Goal: Task Accomplishment & Management: Complete application form

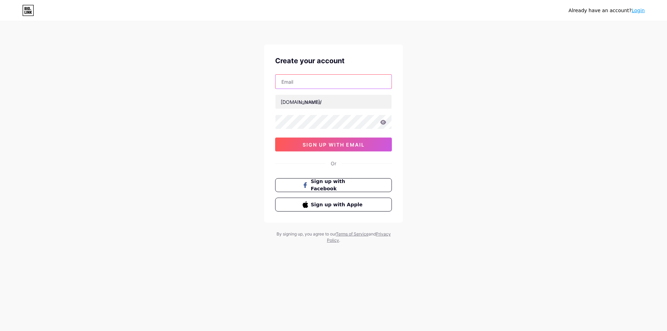
click at [303, 83] on input "text" at bounding box center [333, 82] width 116 height 14
type input "[EMAIL_ADDRESS][DOMAIN_NAME]"
click at [313, 102] on input "text" at bounding box center [333, 102] width 116 height 14
paste input "ceciliasiancas"
type input "ceciliasiancas"
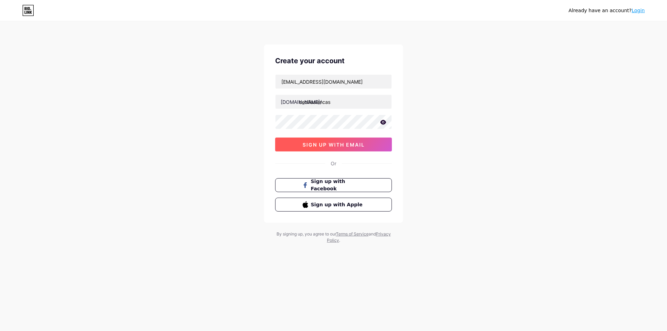
click at [344, 145] on span "sign up with email" at bounding box center [334, 145] width 62 height 6
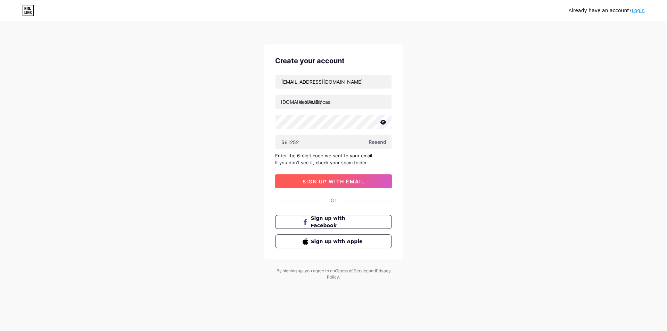
type input "561252"
click at [346, 182] on span "sign up with email" at bounding box center [334, 182] width 62 height 6
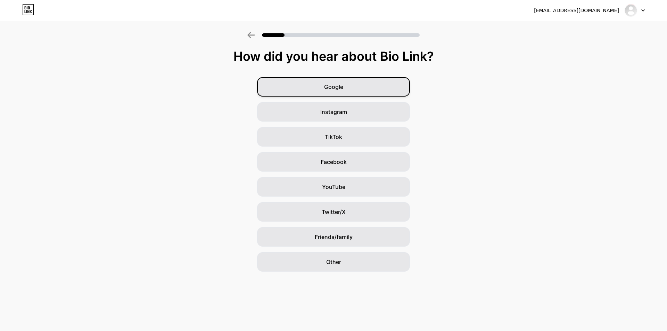
click at [346, 83] on div "Google" at bounding box center [333, 86] width 153 height 19
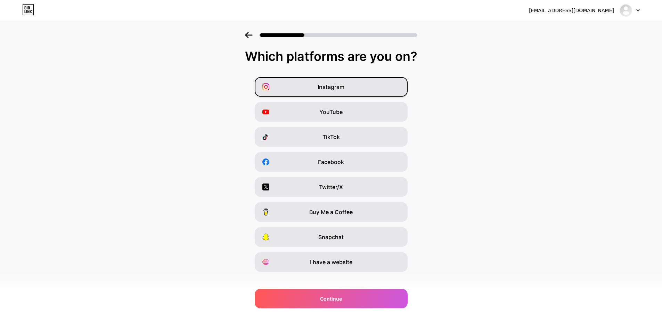
click at [344, 84] on span "Instagram" at bounding box center [331, 87] width 27 height 8
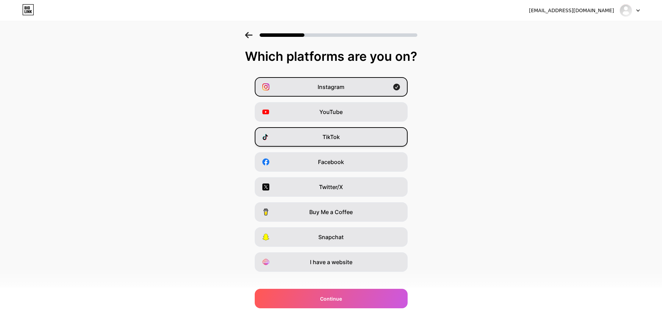
click at [321, 136] on div "TikTok" at bounding box center [331, 136] width 153 height 19
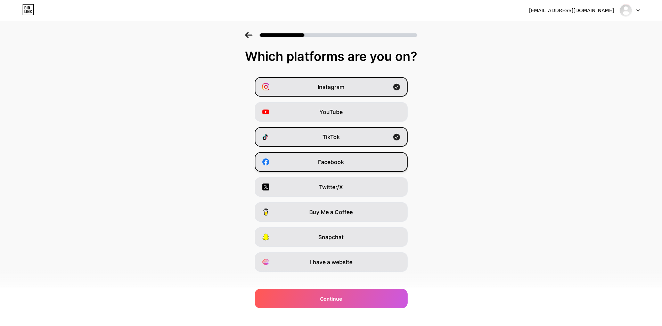
click at [323, 160] on span "Facebook" at bounding box center [331, 162] width 26 height 8
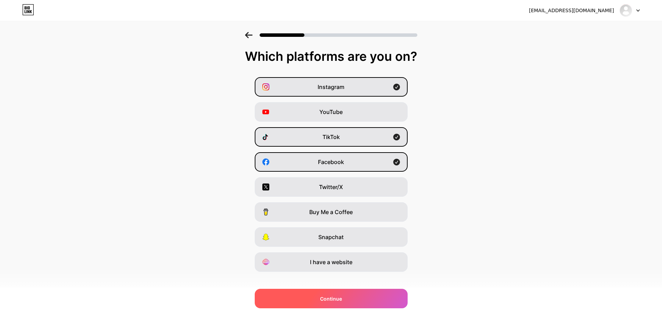
drag, startPoint x: 329, startPoint y: 299, endPoint x: 337, endPoint y: 297, distance: 8.3
click at [329, 299] on span "Continue" at bounding box center [331, 298] width 22 height 7
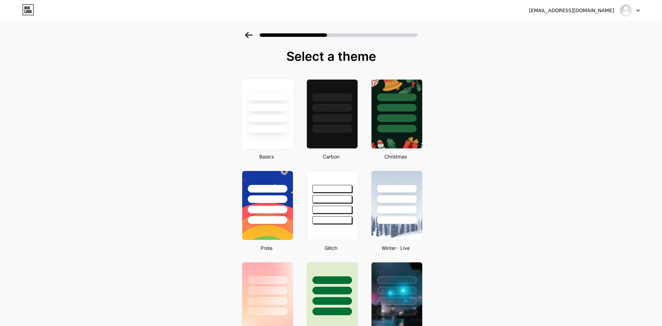
click at [268, 113] on div at bounding box center [267, 106] width 52 height 55
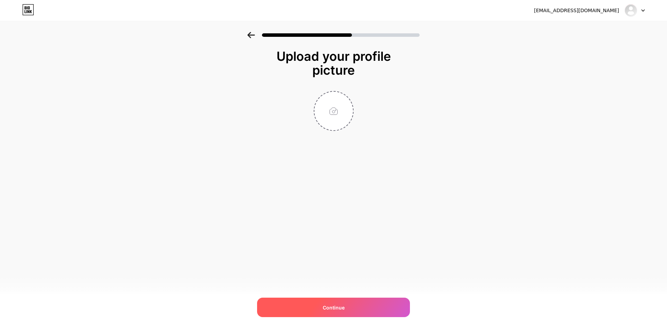
drag, startPoint x: 340, startPoint y: 304, endPoint x: 349, endPoint y: 298, distance: 10.8
click at [341, 304] on span "Continue" at bounding box center [334, 307] width 22 height 7
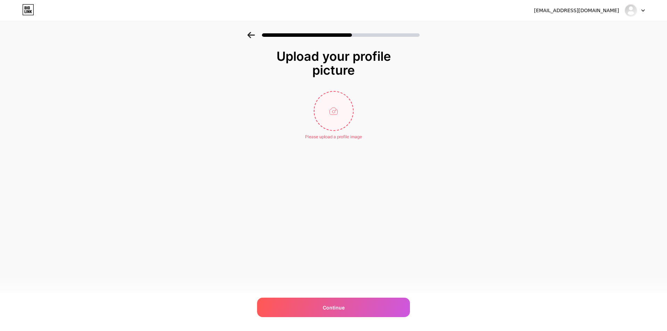
click at [340, 111] on input "file" at bounding box center [333, 111] width 39 height 39
type input "C:\fakepath\WhatsApp Image [DATE] 10.12.18 AM.jpeg"
drag, startPoint x: 345, startPoint y: 304, endPoint x: 365, endPoint y: 279, distance: 32.2
click at [345, 304] on div "Continue" at bounding box center [333, 307] width 153 height 19
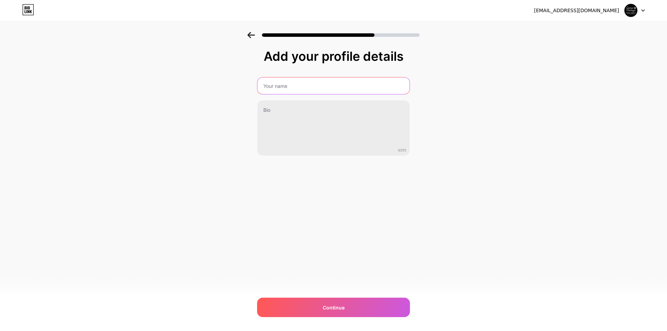
click at [311, 85] on input "text" at bounding box center [333, 85] width 152 height 17
type input "[PERSON_NAME]"
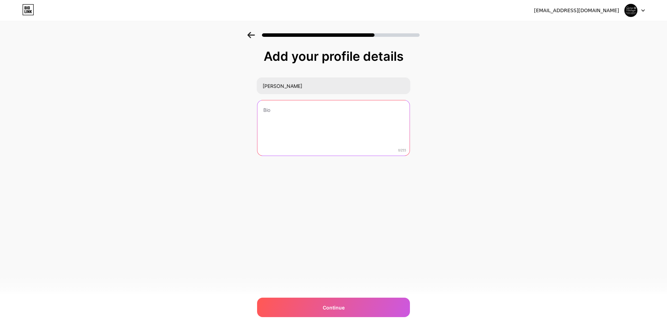
click at [276, 117] on textarea at bounding box center [333, 128] width 152 height 56
type textarea "photographer"
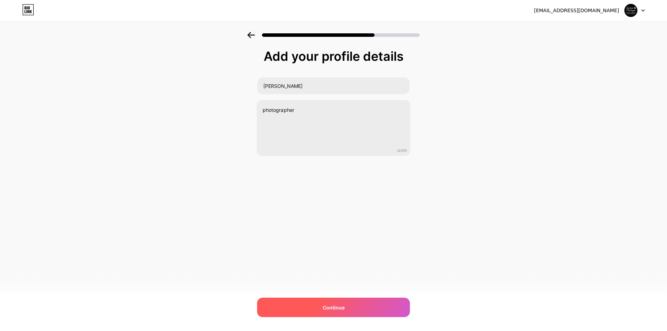
click at [332, 308] on span "Continue" at bounding box center [334, 307] width 22 height 7
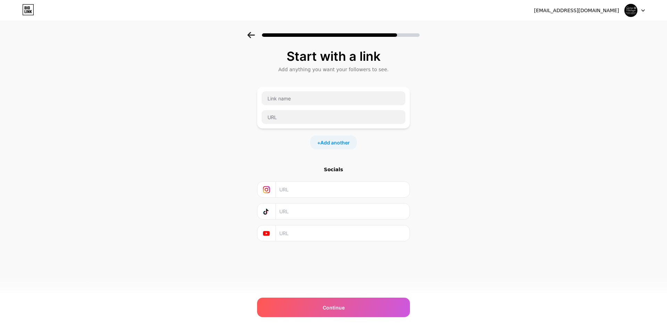
click at [249, 34] on icon at bounding box center [251, 35] width 8 height 6
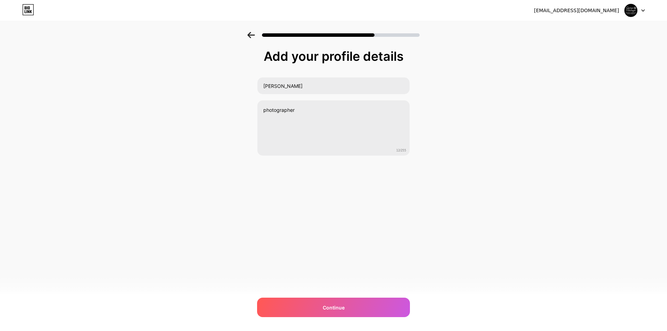
click at [249, 34] on icon at bounding box center [251, 35] width 8 height 6
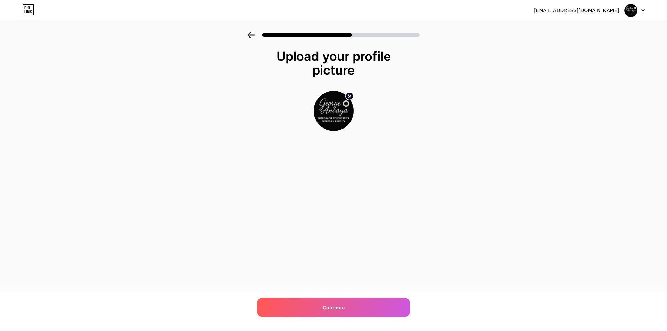
click at [249, 34] on icon at bounding box center [251, 35] width 8 height 6
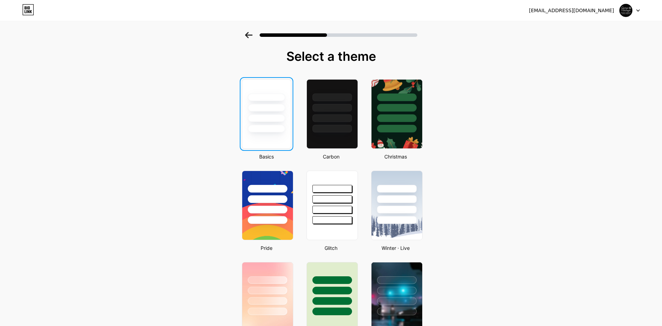
click at [269, 114] on div at bounding box center [266, 106] width 49 height 53
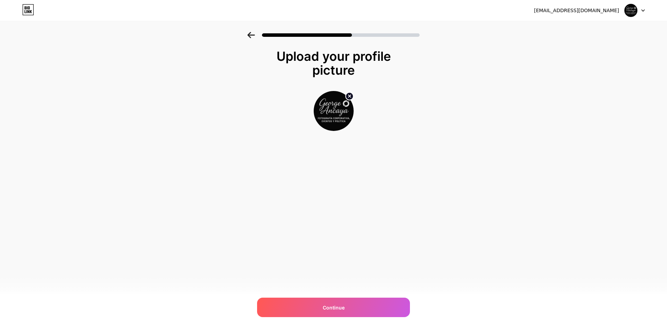
click at [342, 106] on img at bounding box center [334, 111] width 40 height 40
click at [348, 96] on circle at bounding box center [350, 96] width 8 height 8
click at [336, 110] on input "file" at bounding box center [333, 111] width 39 height 39
type input "C:\fakepath\PROFE (5).png"
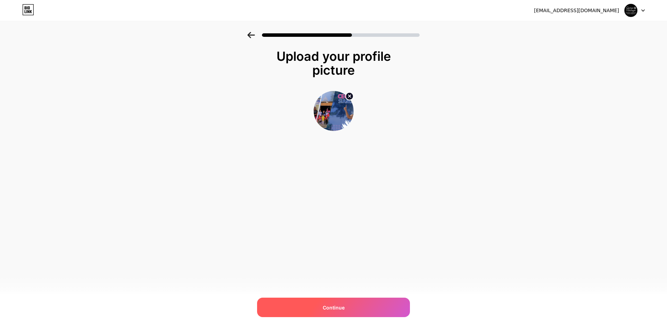
click at [338, 308] on span "Continue" at bounding box center [334, 307] width 22 height 7
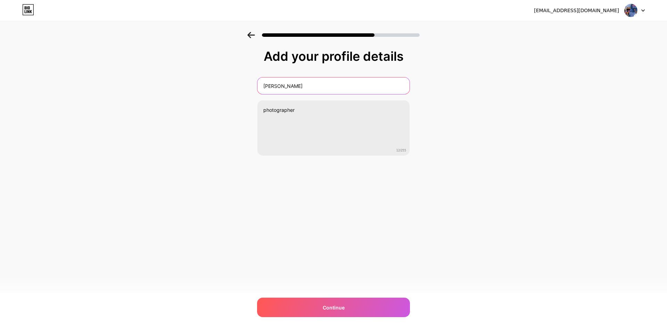
click at [306, 86] on input "[PERSON_NAME]" at bounding box center [333, 85] width 152 height 17
click at [306, 86] on input "[PERSON_NAME]" at bounding box center [334, 85] width 154 height 17
type input "[PERSON_NAME]"
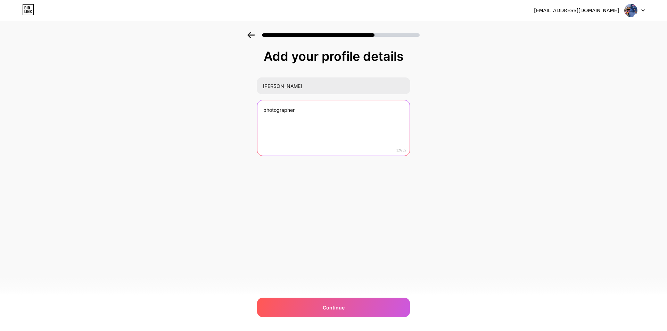
click at [306, 108] on textarea "photographer" at bounding box center [333, 128] width 152 height 56
click at [306, 108] on textarea "photographer" at bounding box center [334, 128] width 154 height 57
type textarea "#SeguimosAvanzando"
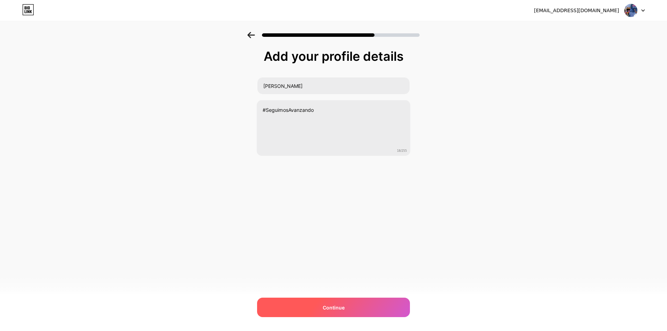
click at [359, 305] on div "Continue" at bounding box center [333, 307] width 153 height 19
click at [335, 304] on span "Continue" at bounding box center [334, 307] width 22 height 7
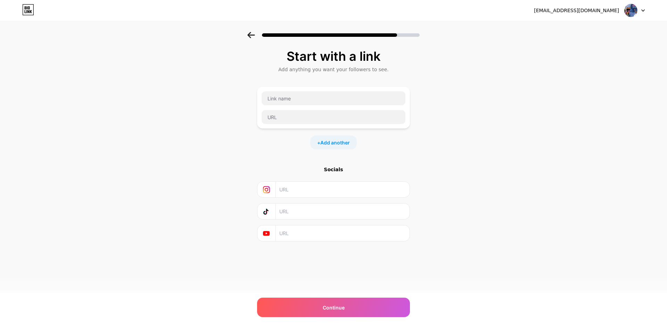
paste input "[URL][DOMAIN_NAME]"
type input "[URL][DOMAIN_NAME]"
paste input "[URL][DOMAIN_NAME][PERSON_NAME][DOMAIN_NAME]"
type input "[URL][DOMAIN_NAME][PERSON_NAME][DOMAIN_NAME]"
click at [323, 140] on span "Add another" at bounding box center [335, 142] width 30 height 7
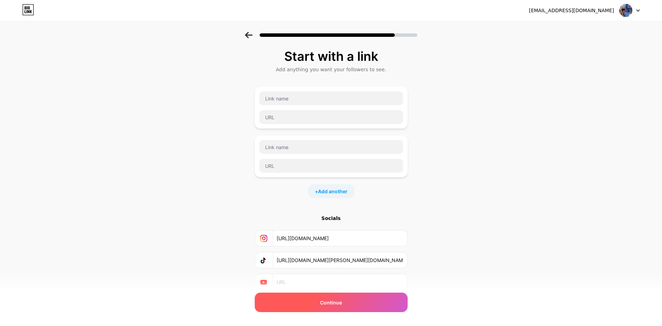
click at [330, 302] on span "Continue" at bounding box center [331, 302] width 22 height 7
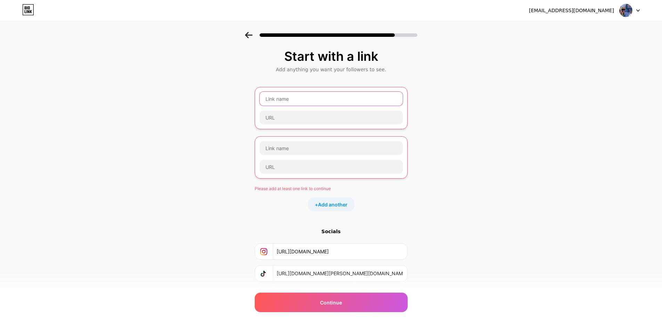
click at [299, 98] on input "text" at bounding box center [330, 99] width 143 height 14
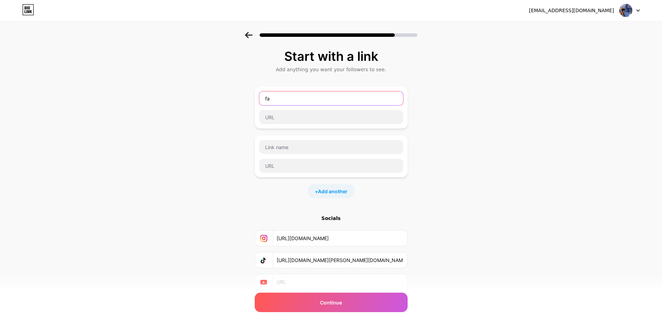
type input "f"
type input "Facebook"
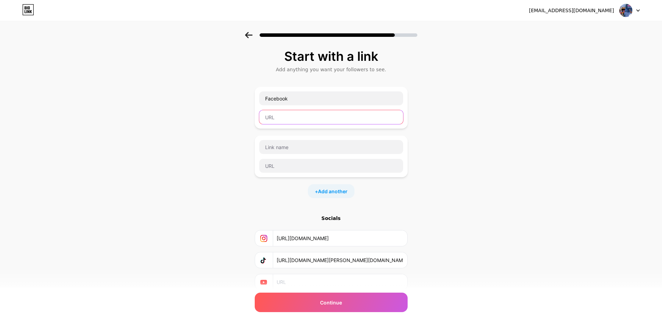
paste input "[URL][DOMAIN_NAME]"
type input "[URL][DOMAIN_NAME]"
click at [470, 170] on div "Start with a link Add anything you want your followers to see. Facebook [URL][D…" at bounding box center [331, 178] width 662 height 293
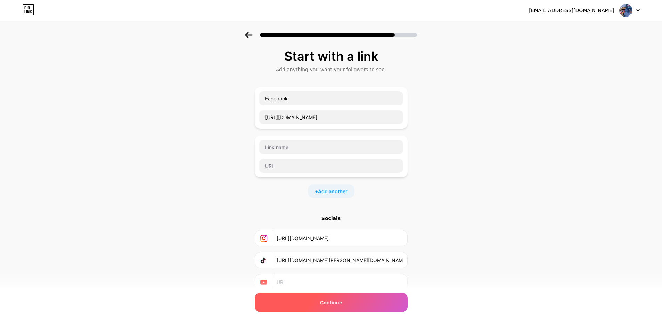
click at [346, 301] on div "Continue" at bounding box center [331, 301] width 153 height 19
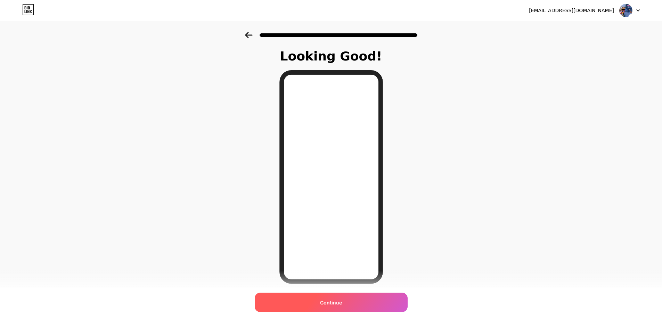
click at [342, 302] on span "Continue" at bounding box center [331, 302] width 22 height 7
